Goal: Information Seeking & Learning: Learn about a topic

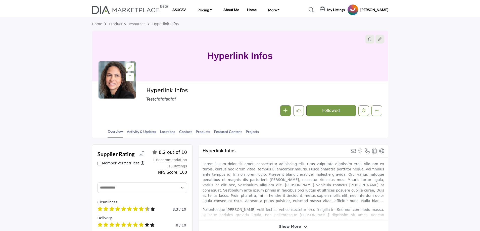
click at [131, 7] on img at bounding box center [127, 10] width 70 height 8
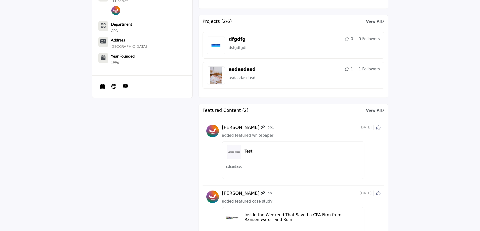
scroll to position [377, 0]
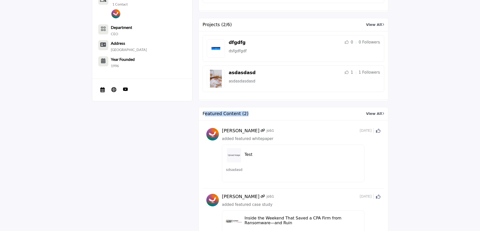
drag, startPoint x: 205, startPoint y: 115, endPoint x: 243, endPoint y: 115, distance: 38.2
click at [243, 115] on h2 "Featured Content (2)" at bounding box center [226, 113] width 46 height 5
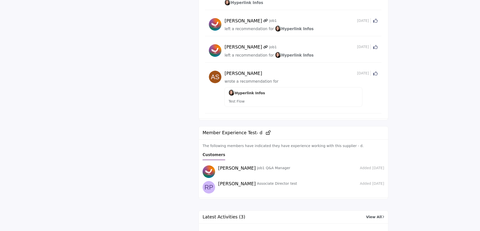
scroll to position [780, 0]
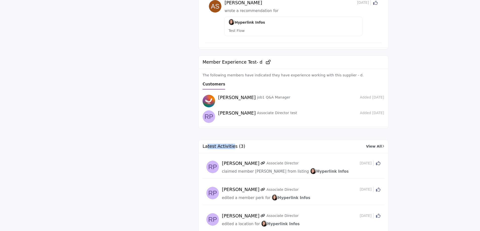
drag, startPoint x: 208, startPoint y: 142, endPoint x: 232, endPoint y: 144, distance: 23.7
click at [232, 144] on h2 "Latest Activities (3)" at bounding box center [224, 146] width 43 height 5
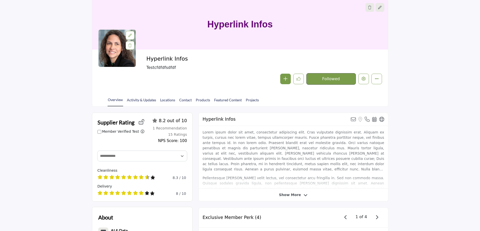
scroll to position [25, 0]
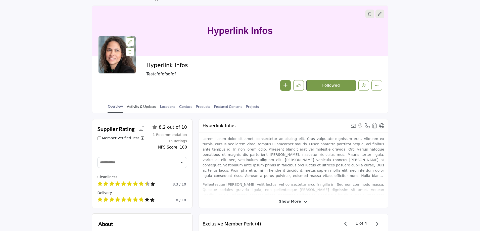
click at [140, 107] on link "Activity & Updates" at bounding box center [142, 108] width 30 height 9
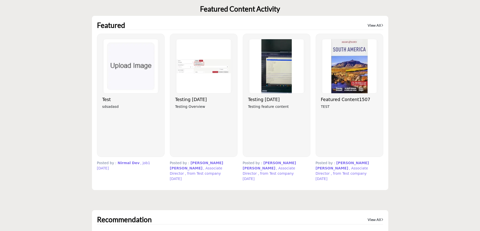
scroll to position [1308, 0]
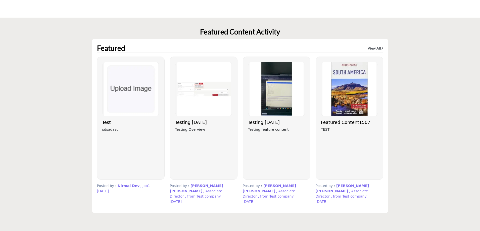
click at [373, 46] on link "View All" at bounding box center [376, 48] width 16 height 5
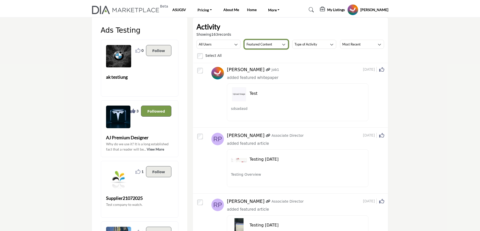
click at [277, 44] on button "Featured Content" at bounding box center [266, 44] width 44 height 9
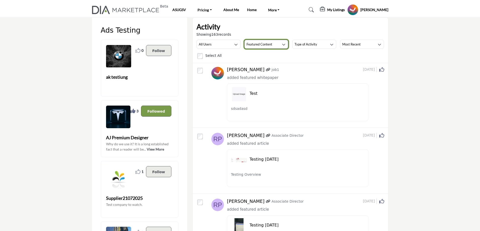
click at [271, 45] on h3 "Featured Content" at bounding box center [260, 44] width 26 height 5
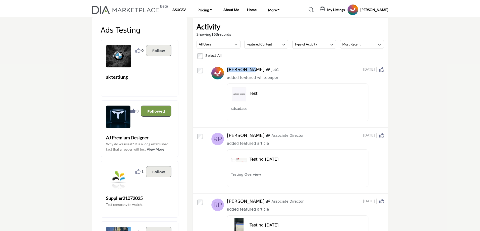
drag, startPoint x: 227, startPoint y: 69, endPoint x: 250, endPoint y: 69, distance: 23.1
click at [250, 69] on div "Nirmal Dev job1" at bounding box center [295, 70] width 136 height 6
drag, startPoint x: 257, startPoint y: 69, endPoint x: 269, endPoint y: 69, distance: 12.6
click at [269, 69] on div "Nirmal Dev job1" at bounding box center [295, 70] width 136 height 6
drag, startPoint x: 228, startPoint y: 68, endPoint x: 249, endPoint y: 67, distance: 21.7
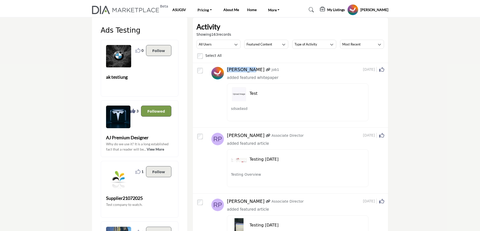
click at [249, 67] on h5 "[PERSON_NAME]" at bounding box center [246, 70] width 38 height 6
click at [274, 48] on button "Featured Content" at bounding box center [266, 44] width 44 height 9
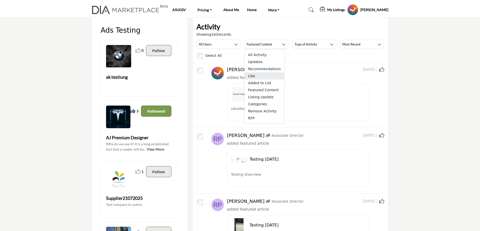
click at [259, 78] on span "Like" at bounding box center [265, 75] width 40 height 7
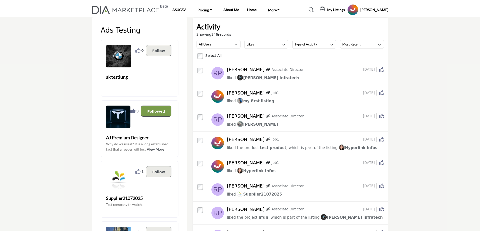
click at [359, 10] on profile-featured-47533003-1f09-4f2a-9bc5-edf643607b18 "Show hide supplier dropdown" at bounding box center [353, 9] width 11 height 11
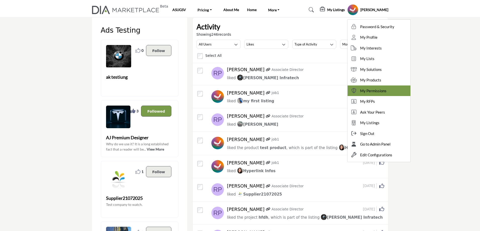
click at [369, 93] on span "My Permissions" at bounding box center [373, 91] width 26 height 6
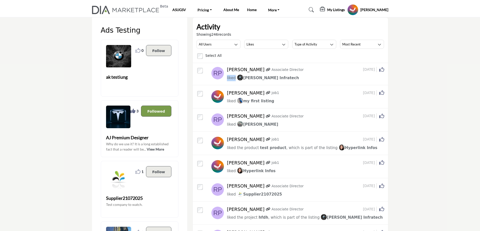
drag, startPoint x: 229, startPoint y: 77, endPoint x: 235, endPoint y: 77, distance: 5.6
click at [235, 77] on div "Rajdip Patel Associate Director 5 days ago Click to Like this activity 0 0 like…" at bounding box center [298, 74] width 173 height 14
drag, startPoint x: 227, startPoint y: 103, endPoint x: 234, endPoint y: 101, distance: 7.0
click at [234, 101] on div "Nirmal Dev job1 9 days ago Click to Like this activity 0 0" at bounding box center [298, 97] width 173 height 14
drag, startPoint x: 228, startPoint y: 148, endPoint x: 255, endPoint y: 149, distance: 26.9
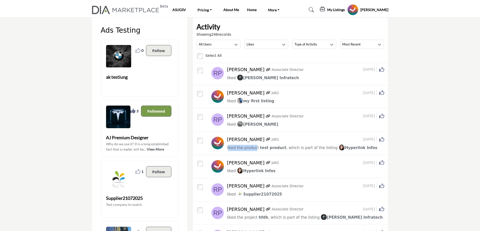
click at [255, 149] on span "liked the product" at bounding box center [243, 148] width 32 height 5
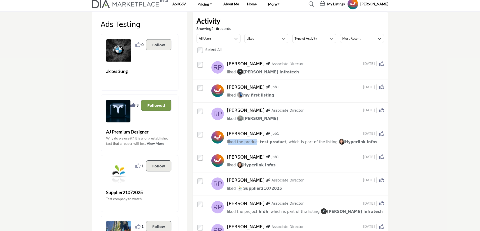
scroll to position [25, 0]
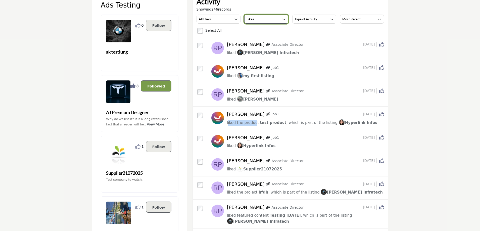
click at [267, 16] on button "Likes" at bounding box center [266, 19] width 44 height 9
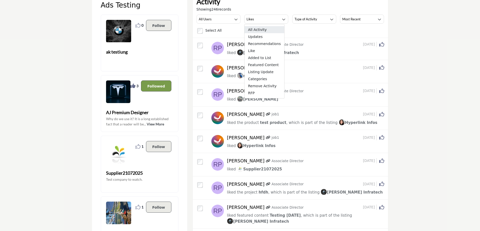
click at [257, 32] on span "All Activity" at bounding box center [265, 29] width 40 height 7
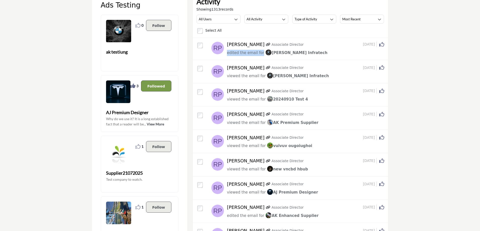
drag, startPoint x: 227, startPoint y: 53, endPoint x: 260, endPoint y: 52, distance: 32.2
click at [260, 52] on span "edited the email for" at bounding box center [245, 53] width 37 height 5
drag, startPoint x: 227, startPoint y: 124, endPoint x: 261, endPoint y: 123, distance: 34.2
click at [261, 123] on div "viewed the email for AK Premium Supplier" at bounding box center [305, 123] width 157 height 6
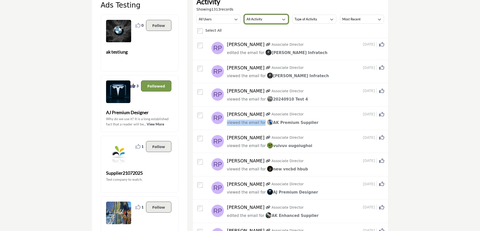
click at [268, 17] on button "All Activity" at bounding box center [266, 19] width 44 height 9
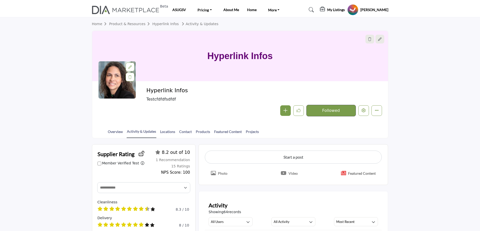
drag, startPoint x: 145, startPoint y: 90, endPoint x: 191, endPoint y: 90, distance: 45.5
click at [191, 90] on div "Hyperlink Infos Testcfdfdfsdfdf Follow Followed Message Recommended Phone Number" at bounding box center [240, 101] width 284 height 29
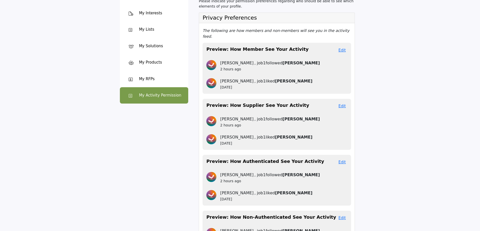
scroll to position [25, 0]
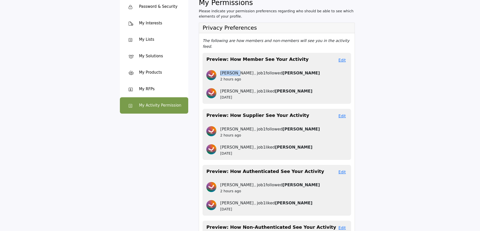
drag, startPoint x: 220, startPoint y: 68, endPoint x: 235, endPoint y: 68, distance: 15.3
click at [235, 70] on div "[PERSON_NAME] , job1 followed [PERSON_NAME] 2 hours ago" at bounding box center [276, 77] width 141 height 14
drag, startPoint x: 221, startPoint y: 74, endPoint x: 241, endPoint y: 74, distance: 20.1
click at [241, 77] on div "2 hours ago" at bounding box center [283, 79] width 127 height 5
click at [244, 77] on div "2 hours ago" at bounding box center [283, 79] width 127 height 5
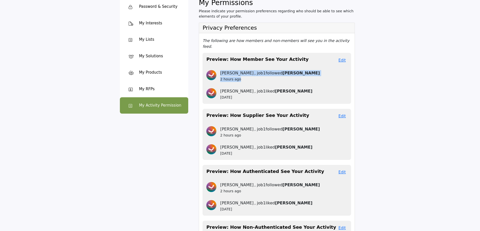
drag, startPoint x: 240, startPoint y: 73, endPoint x: 220, endPoint y: 69, distance: 20.7
click at [220, 70] on div "[PERSON_NAME] , job1 followed [PERSON_NAME] 2 hours ago" at bounding box center [276, 77] width 141 height 14
click at [344, 57] on button "Edit" at bounding box center [342, 60] width 10 height 6
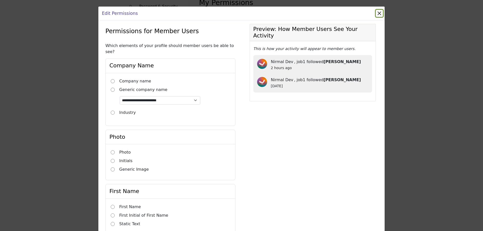
click at [378, 13] on button "Close" at bounding box center [379, 13] width 7 height 7
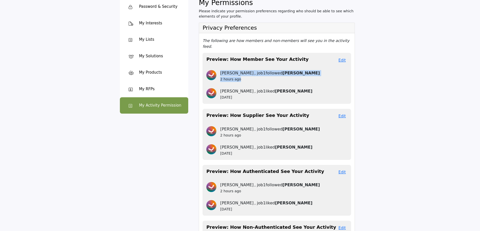
drag, startPoint x: 206, startPoint y: 49, endPoint x: 252, endPoint y: 92, distance: 63.0
click at [252, 92] on div "Preview: How Member See Your Activity Edit Nirmal Dev , job1 followed Bhura Ami…" at bounding box center [277, 78] width 149 height 51
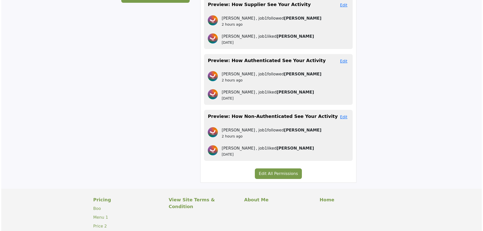
scroll to position [151, 0]
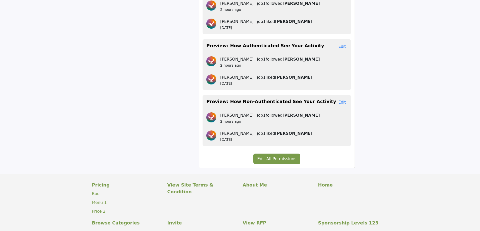
click at [273, 154] on button "Edit All Permissions" at bounding box center [277, 159] width 47 height 11
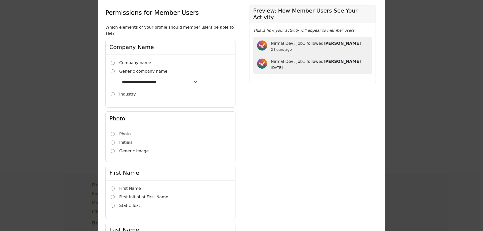
scroll to position [0, 0]
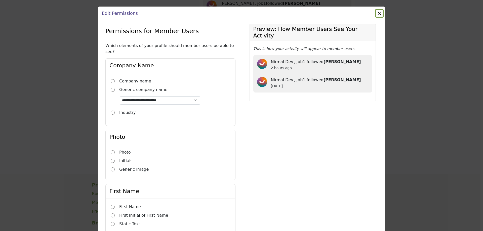
click at [379, 16] on button "Close" at bounding box center [379, 13] width 7 height 7
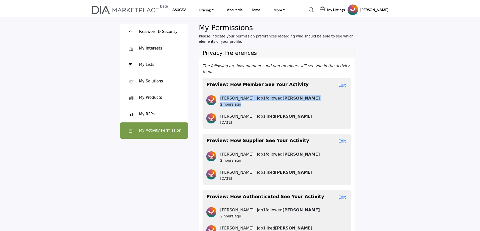
click at [342, 82] on button "Edit" at bounding box center [342, 85] width 10 height 6
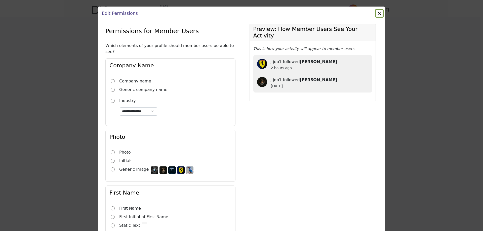
click at [376, 12] on button "Close" at bounding box center [379, 13] width 7 height 7
